Goal: Navigation & Orientation: Find specific page/section

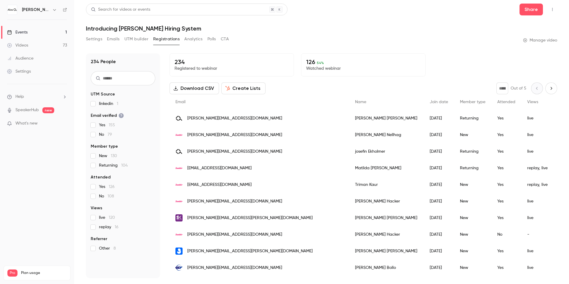
click at [42, 13] on div "[PERSON_NAME] Labs" at bounding box center [40, 9] width 36 height 7
click at [51, 10] on button "button" at bounding box center [54, 9] width 7 height 7
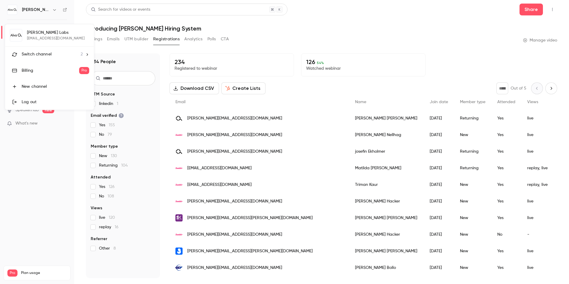
click at [41, 51] on span "Switch channel" at bounding box center [37, 54] width 30 height 6
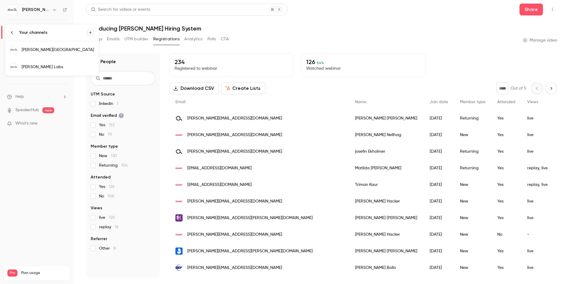
click at [67, 52] on div "[PERSON_NAME][GEOGRAPHIC_DATA]" at bounding box center [58, 50] width 72 height 6
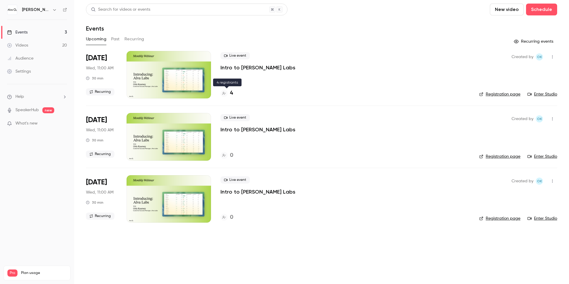
click at [230, 92] on h4 "4" at bounding box center [231, 93] width 3 height 8
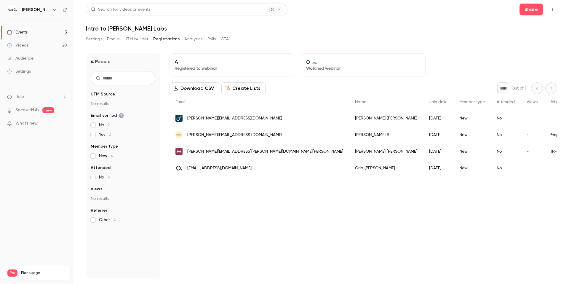
click at [33, 11] on h6 "[PERSON_NAME][GEOGRAPHIC_DATA]" at bounding box center [36, 10] width 28 height 6
click at [49, 14] on div "[PERSON_NAME][GEOGRAPHIC_DATA]" at bounding box center [37, 10] width 60 height 10
click at [50, 11] on div "[PERSON_NAME][GEOGRAPHIC_DATA]" at bounding box center [40, 9] width 36 height 7
click at [53, 11] on icon "button" at bounding box center [54, 9] width 5 height 5
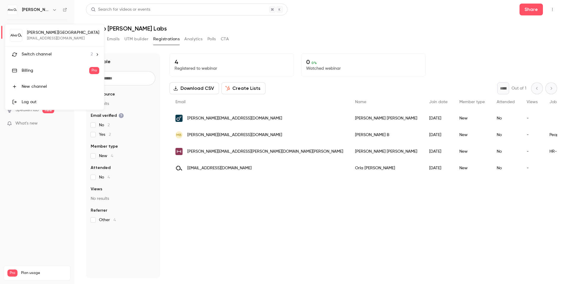
click at [56, 54] on div "Switch channel 2" at bounding box center [57, 54] width 71 height 6
